Goal: Task Accomplishment & Management: Use online tool/utility

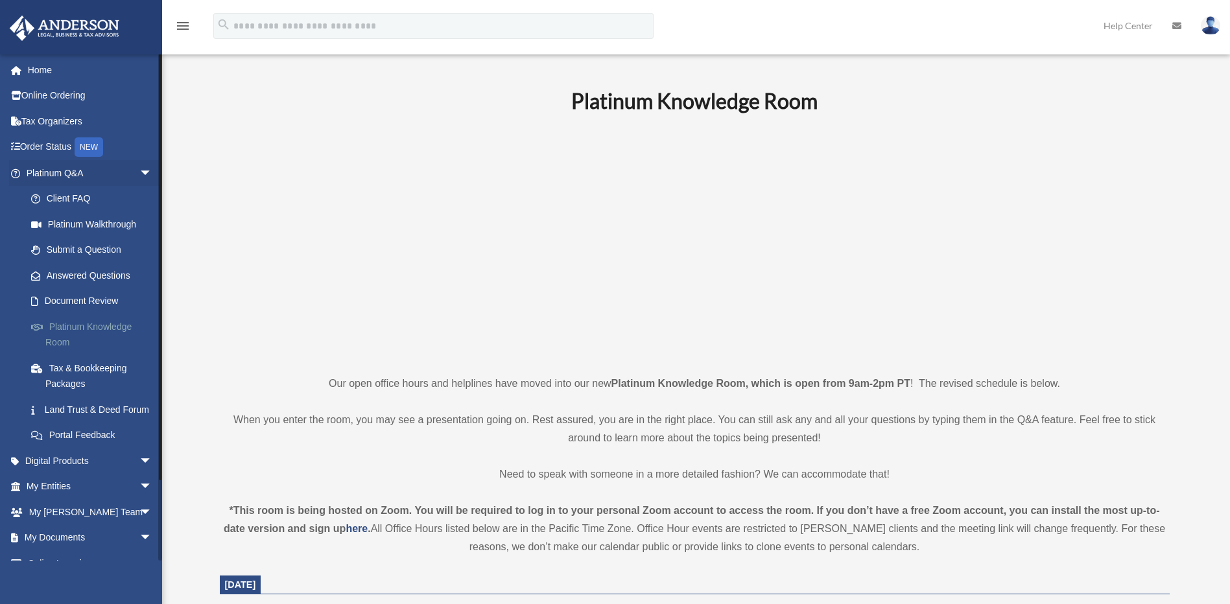
click at [84, 330] on link "Platinum Knowledge Room" at bounding box center [95, 334] width 154 height 41
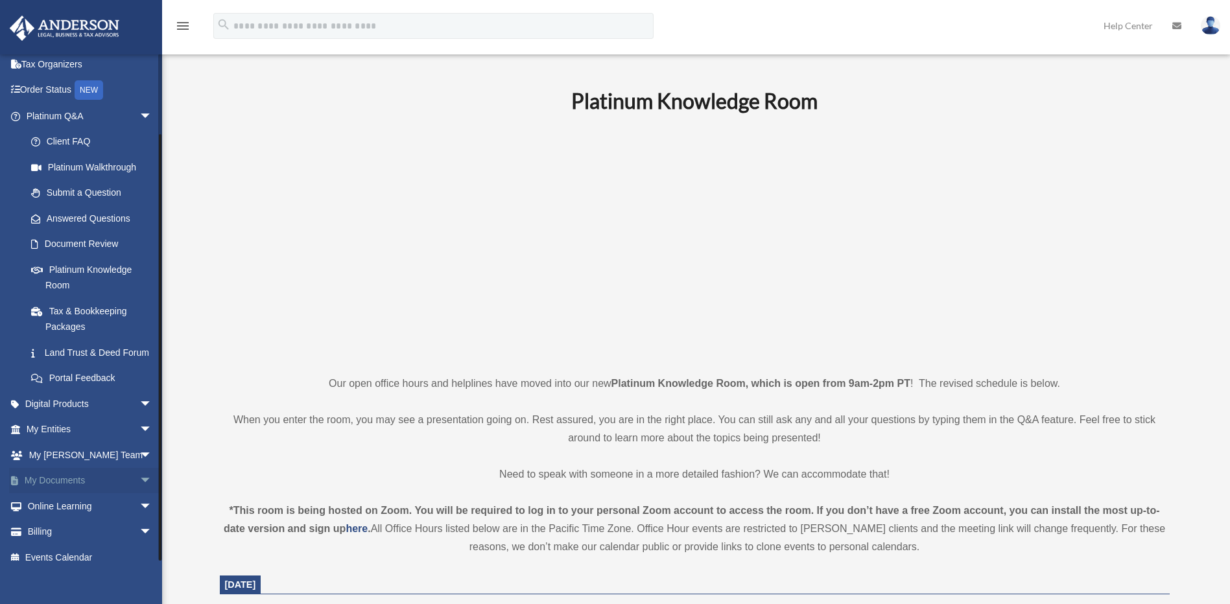
scroll to position [86, 0]
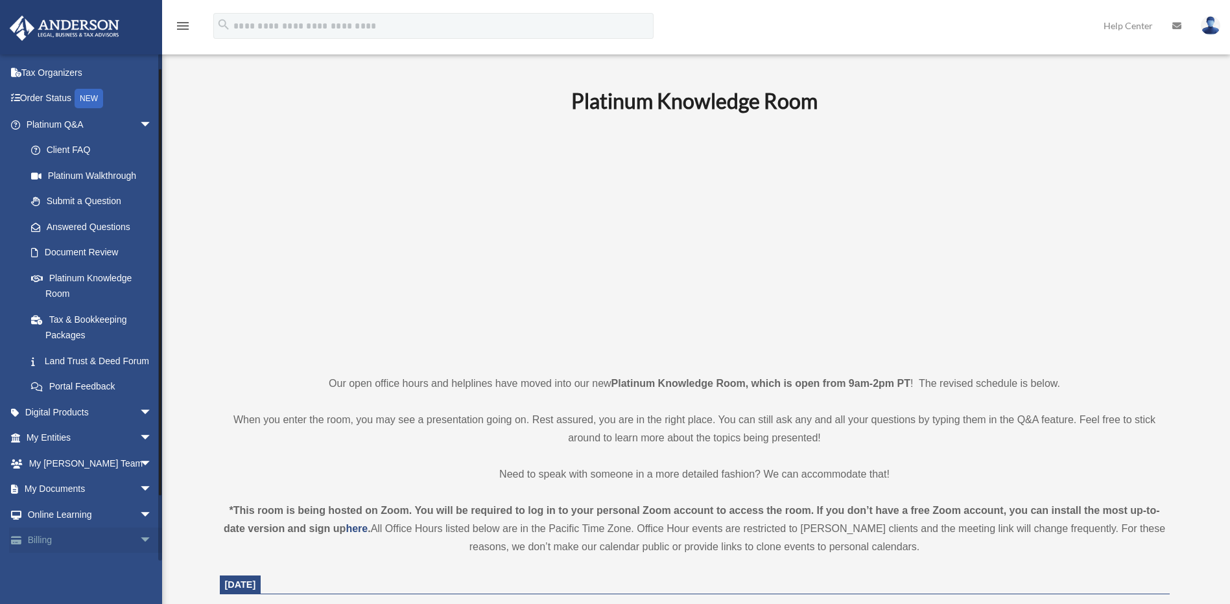
scroll to position [86, 0]
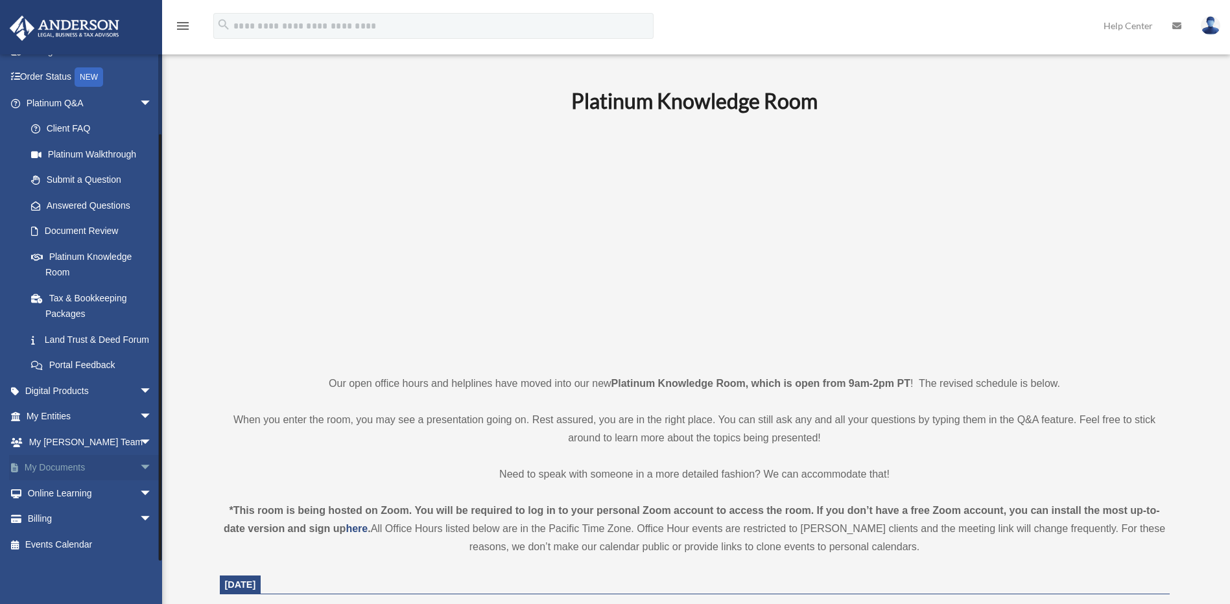
click at [57, 471] on link "My Documents arrow_drop_down" at bounding box center [90, 468] width 163 height 26
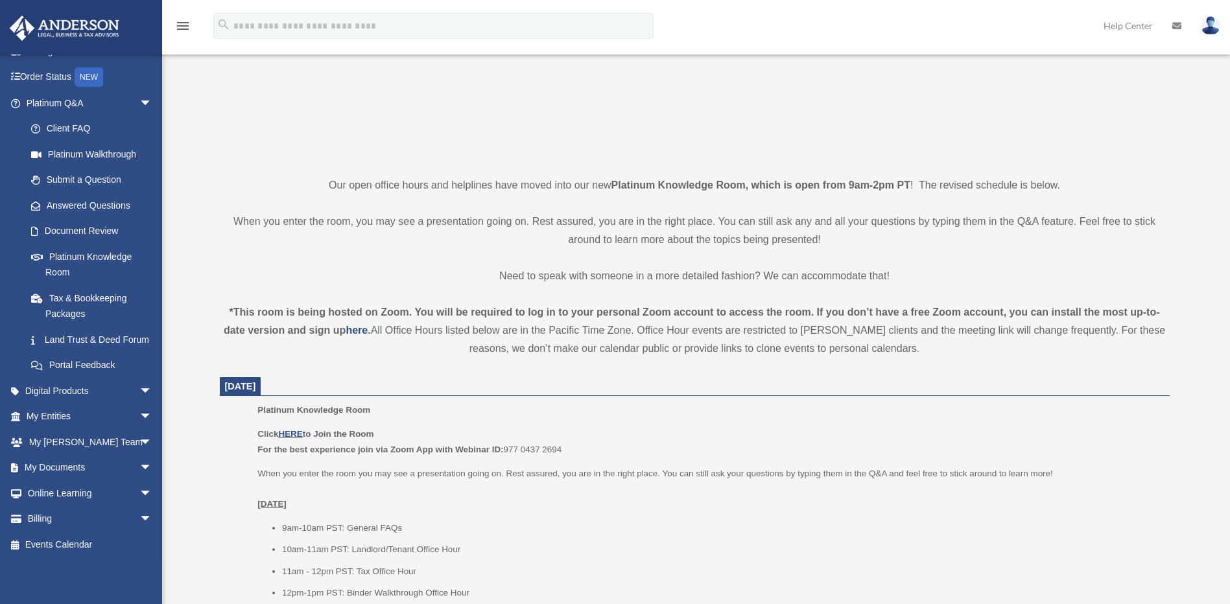
scroll to position [282, 0]
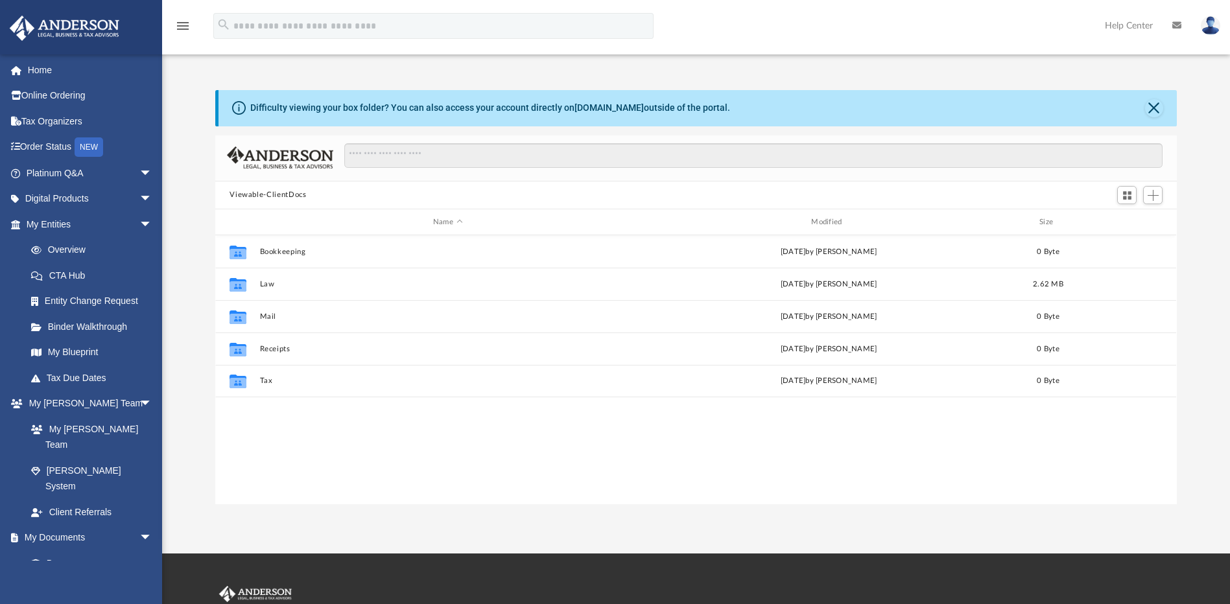
scroll to position [285, 952]
drag, startPoint x: 464, startPoint y: 110, endPoint x: 689, endPoint y: 110, distance: 225.6
click at [689, 110] on div "Difficulty viewing your box folder? You can also access your account directly o…" at bounding box center [490, 108] width 480 height 14
click at [268, 194] on button "Viewable-ClientDocs" at bounding box center [268, 195] width 77 height 12
click at [1152, 195] on span "Add" at bounding box center [1153, 195] width 11 height 11
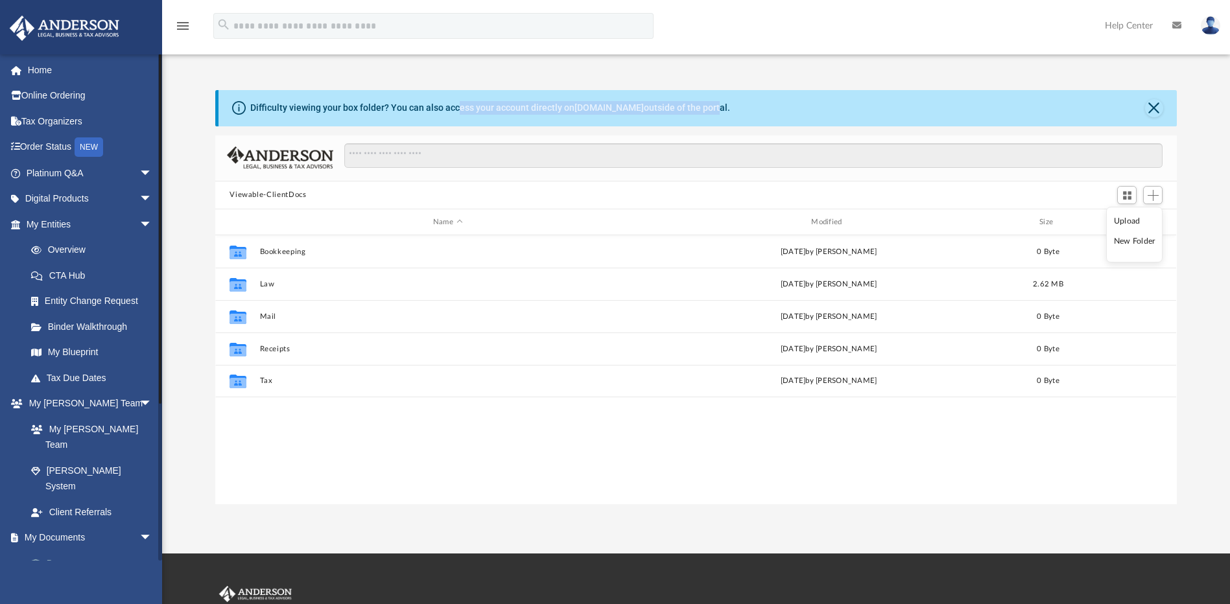
click at [53, 550] on link "Box" at bounding box center [95, 563] width 154 height 26
click at [58, 550] on link "Box" at bounding box center [95, 563] width 154 height 26
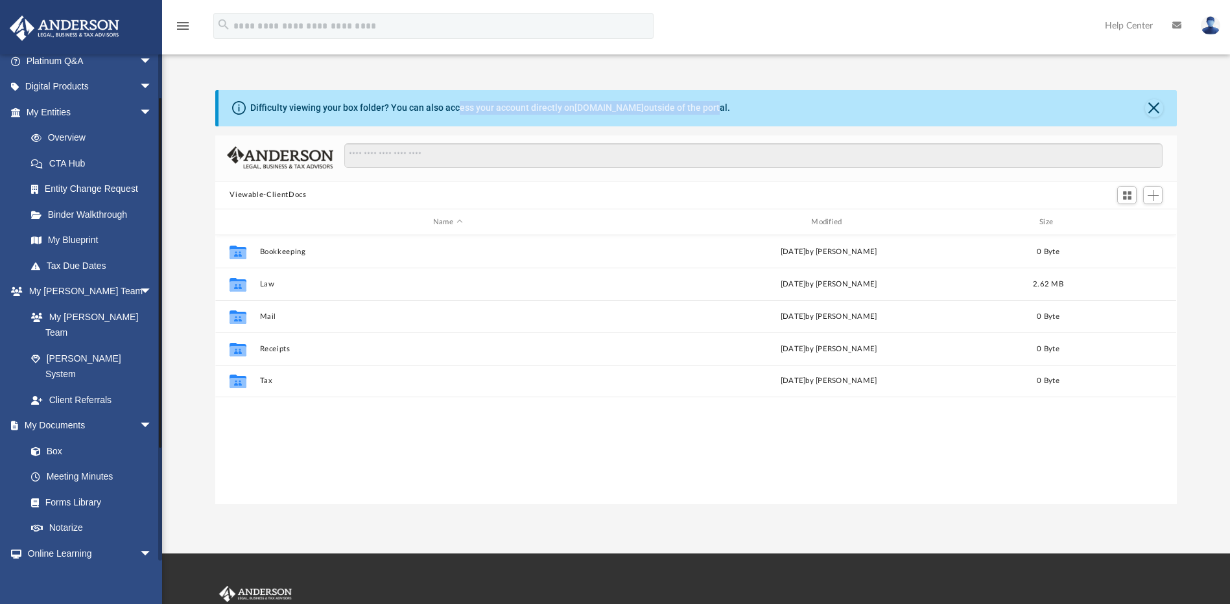
scroll to position [195, 0]
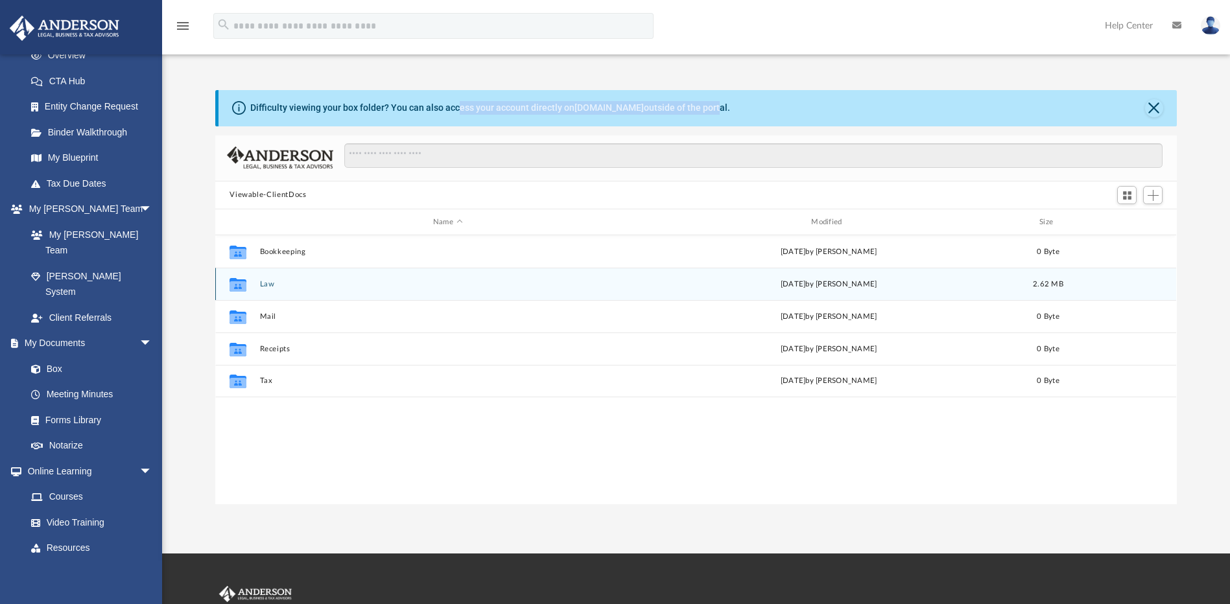
click at [269, 284] on button "Law" at bounding box center [447, 284] width 375 height 8
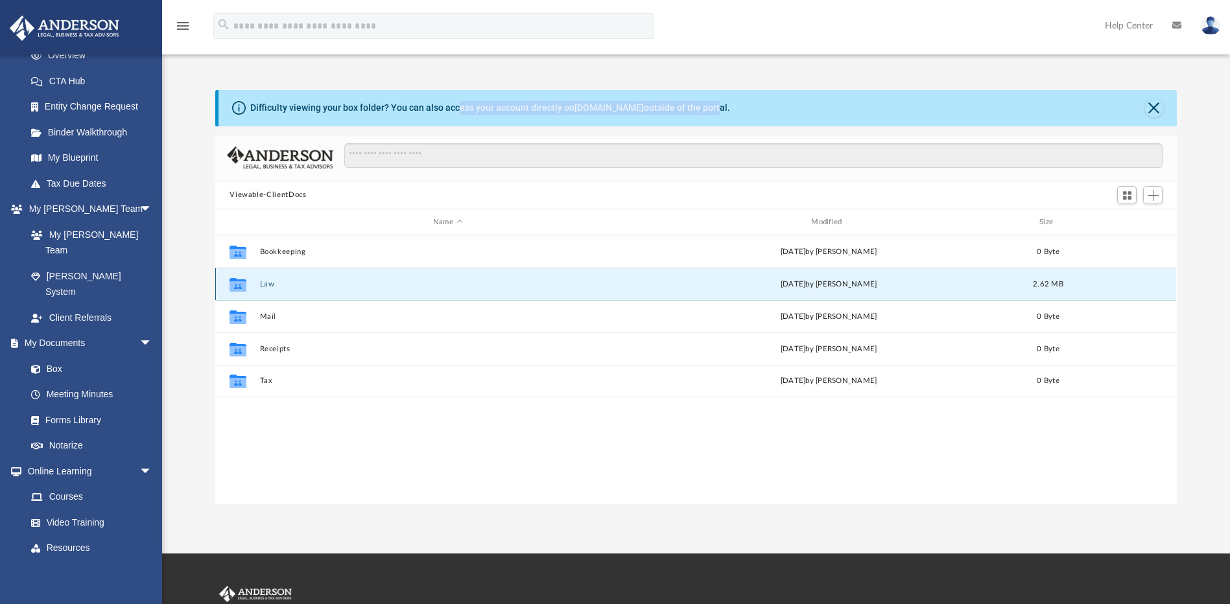
click at [269, 284] on button "Law" at bounding box center [447, 284] width 375 height 8
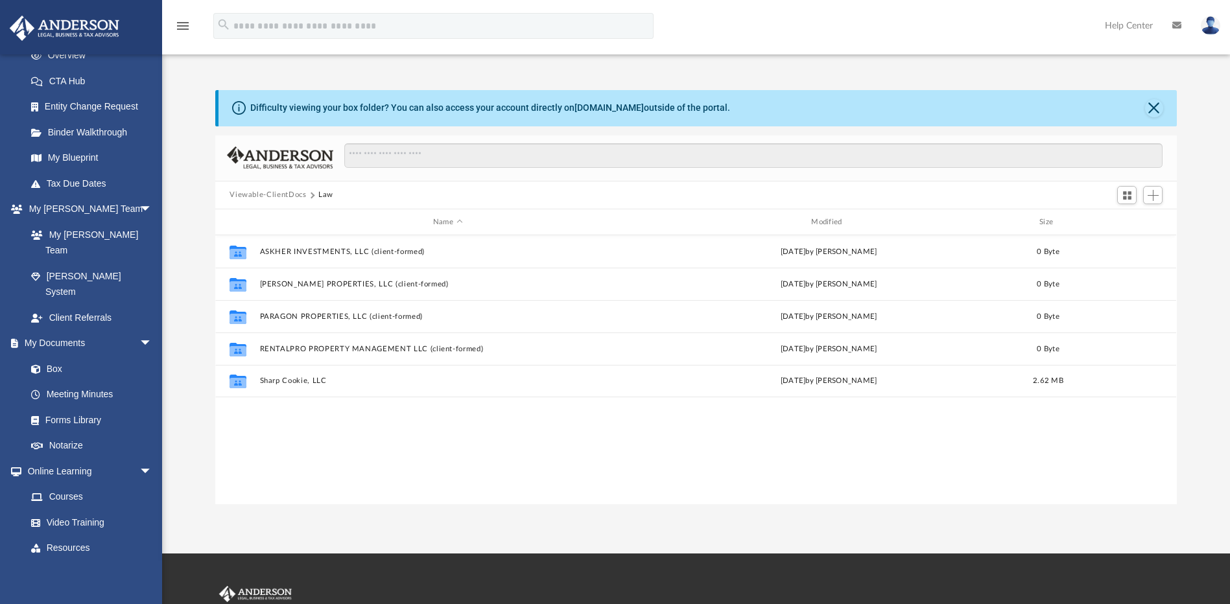
click at [805, 504] on div "App [EMAIL_ADDRESS][DOMAIN_NAME] Sign Out [EMAIL_ADDRESS][DOMAIN_NAME] Home Onl…" at bounding box center [615, 277] width 1230 height 554
click at [1149, 200] on span "Add" at bounding box center [1153, 195] width 11 height 11
click at [1115, 221] on li "Upload" at bounding box center [1134, 222] width 41 height 14
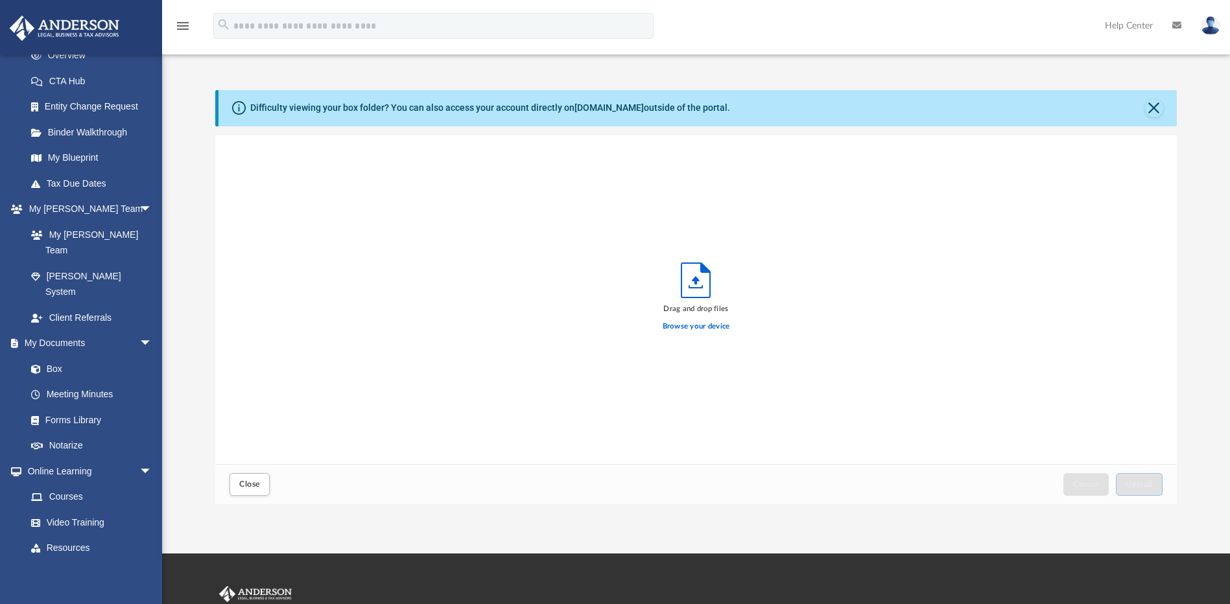
scroll to position [319, 952]
click at [1142, 485] on span "Upload" at bounding box center [1139, 484] width 27 height 8
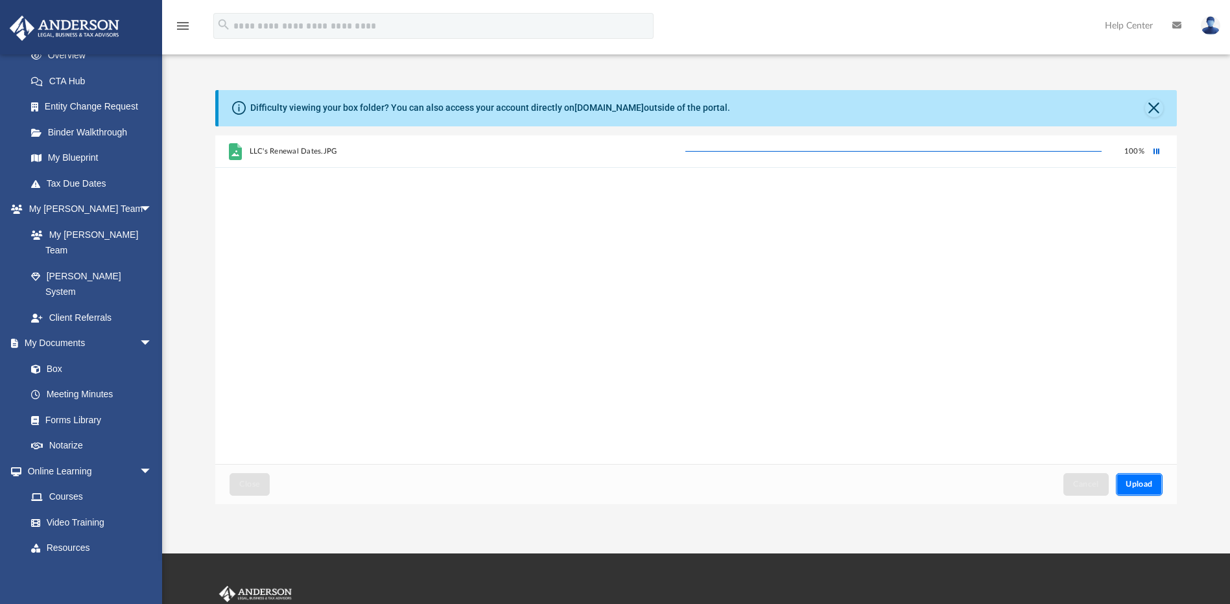
click at [1133, 486] on span "Upload" at bounding box center [1139, 484] width 27 height 8
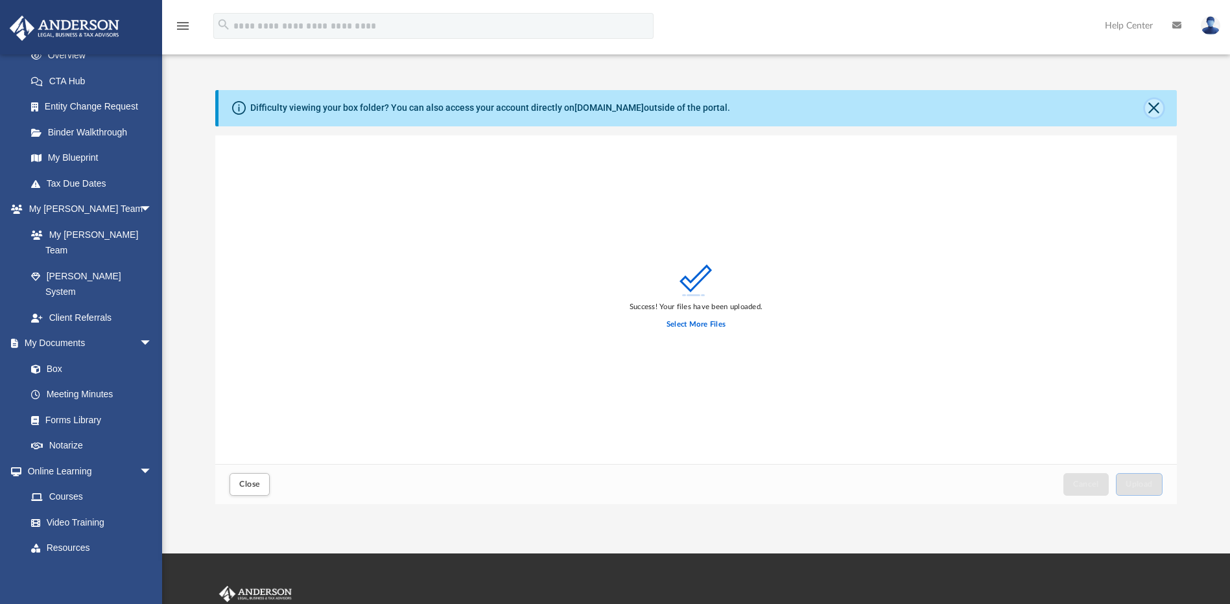
click at [1155, 108] on button "Close" at bounding box center [1154, 108] width 18 height 18
